Goal: Task Accomplishment & Management: Use online tool/utility

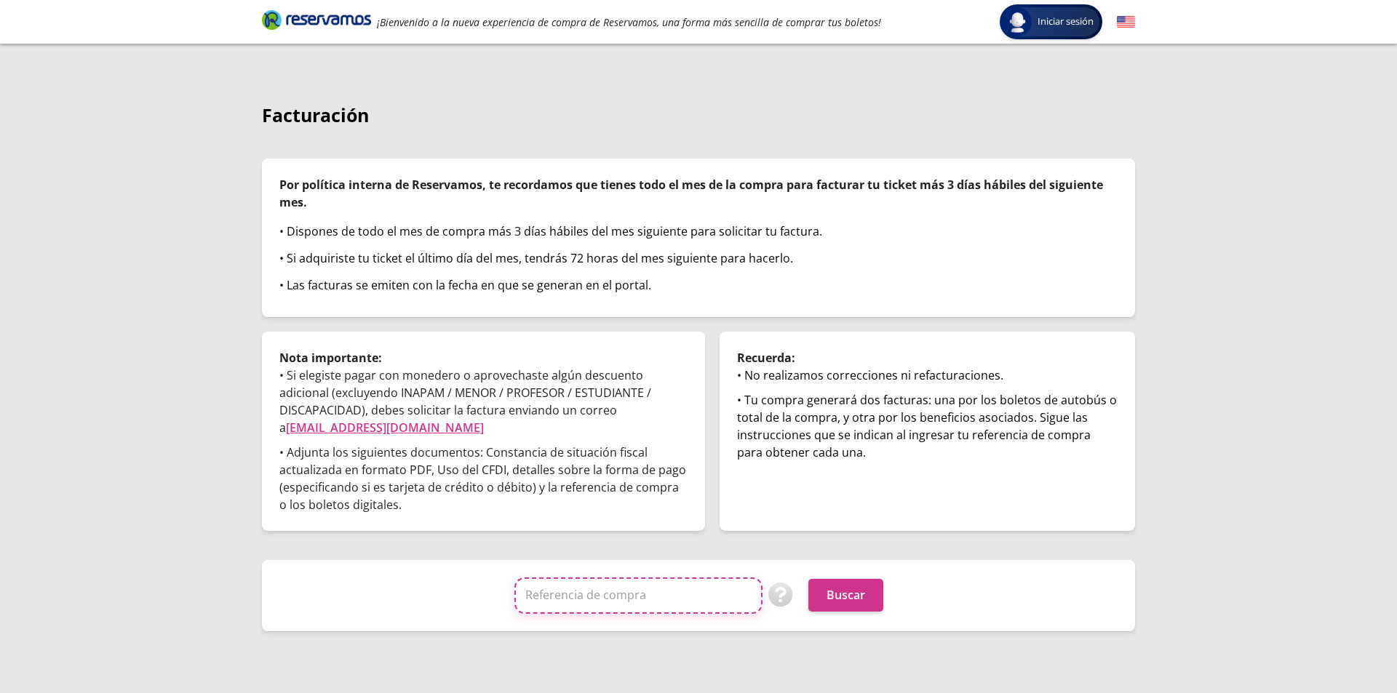
click at [630, 606] on input "Referencia de compra" at bounding box center [638, 596] width 248 height 36
click at [775, 596] on img at bounding box center [780, 595] width 25 height 25
click at [364, 428] on link "[EMAIL_ADDRESS][DOMAIN_NAME]" at bounding box center [385, 428] width 198 height 16
click at [373, 430] on link "[EMAIL_ADDRESS][DOMAIN_NAME]" at bounding box center [385, 428] width 198 height 16
click at [554, 613] on input "Referencia de compra" at bounding box center [638, 596] width 248 height 36
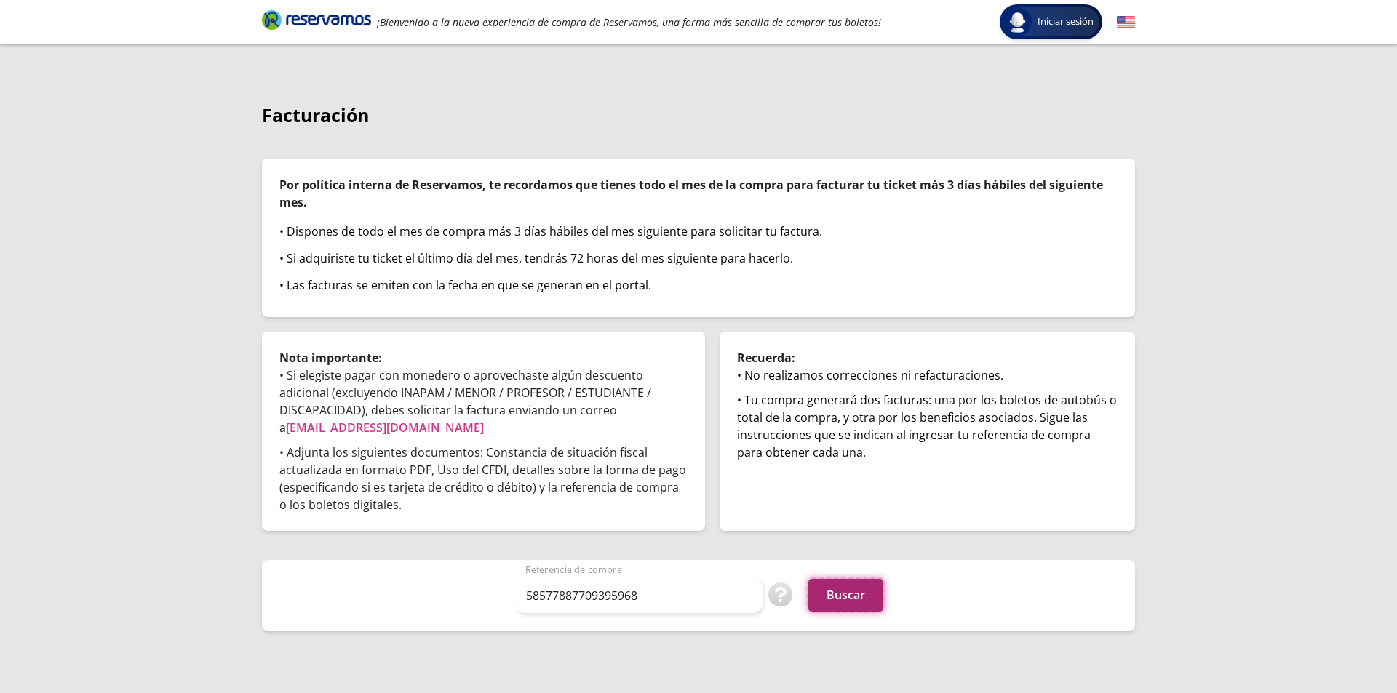
click at [841, 604] on button "Buscar" at bounding box center [845, 595] width 75 height 33
click at [687, 610] on input "58577887709395968" at bounding box center [638, 596] width 248 height 36
type input "5"
click at [808, 579] on button "Buscar" at bounding box center [845, 595] width 75 height 33
click at [630, 591] on input "33225464" at bounding box center [638, 596] width 248 height 36
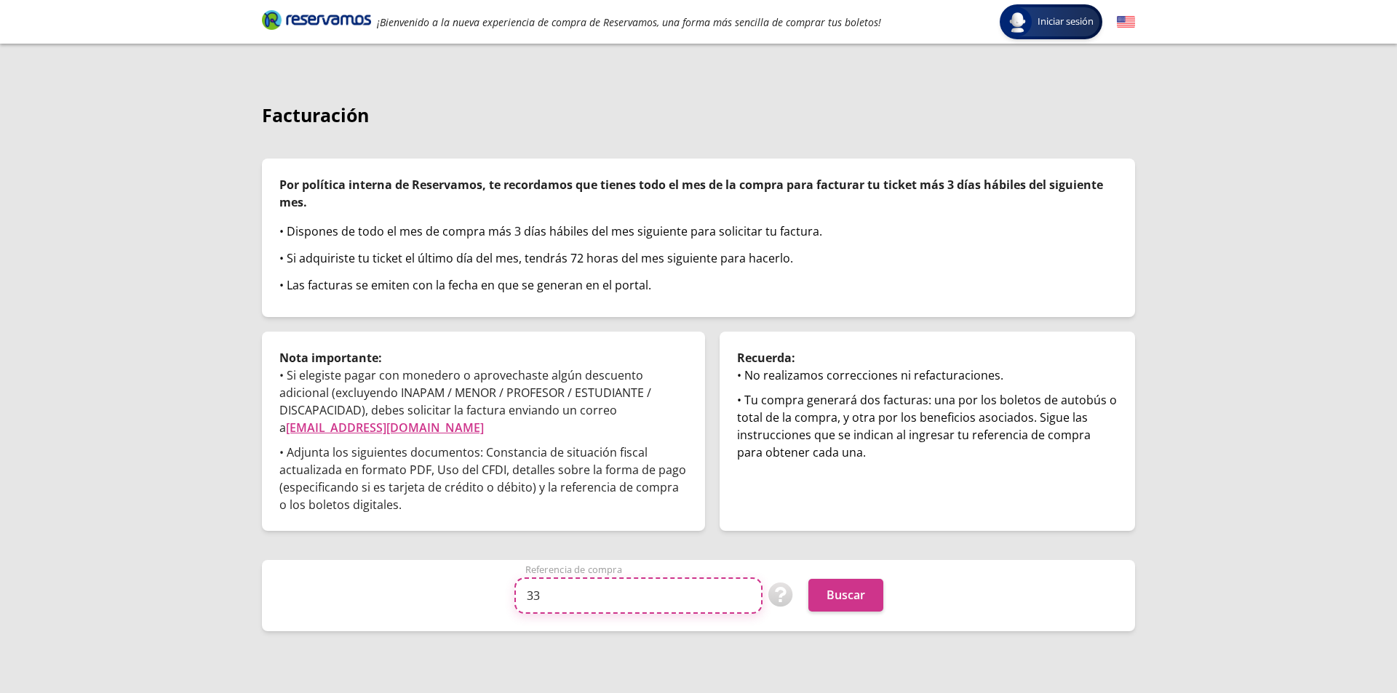
type input "3"
click at [775, 593] on img at bounding box center [780, 595] width 25 height 25
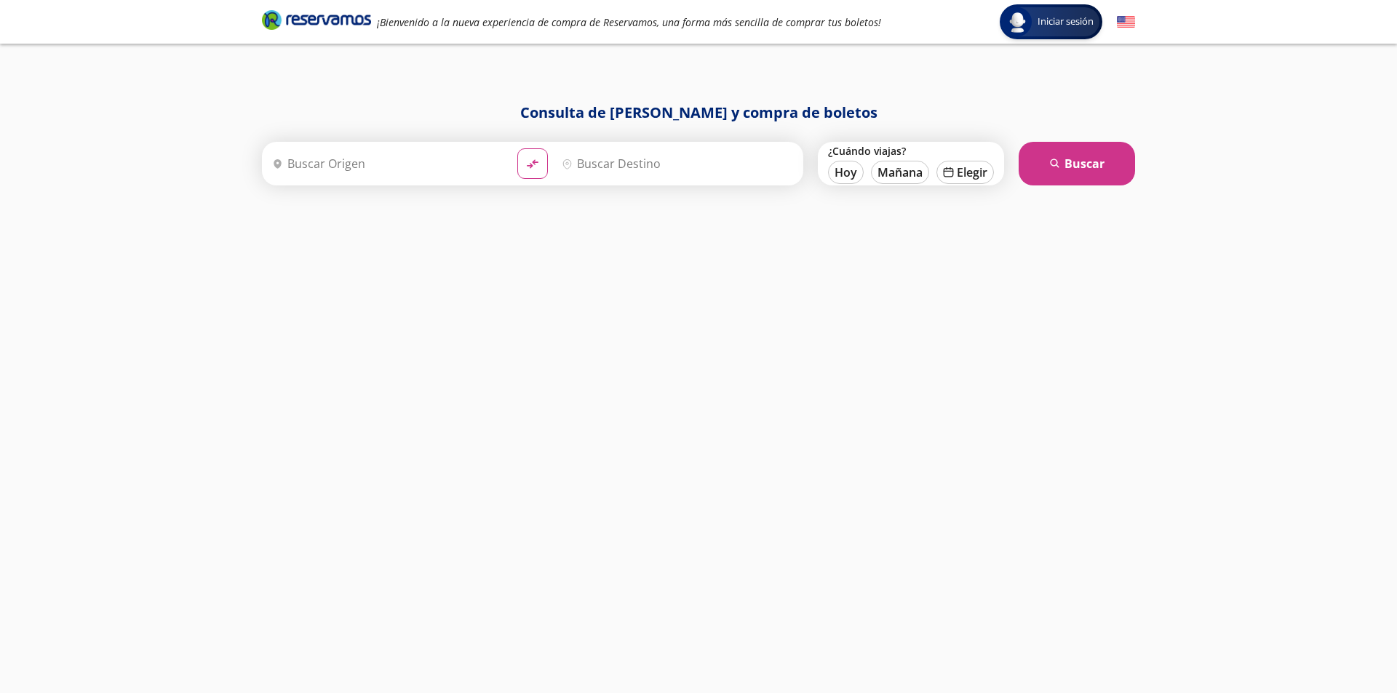
click at [466, 162] on input "Origen" at bounding box center [385, 163] width 239 height 36
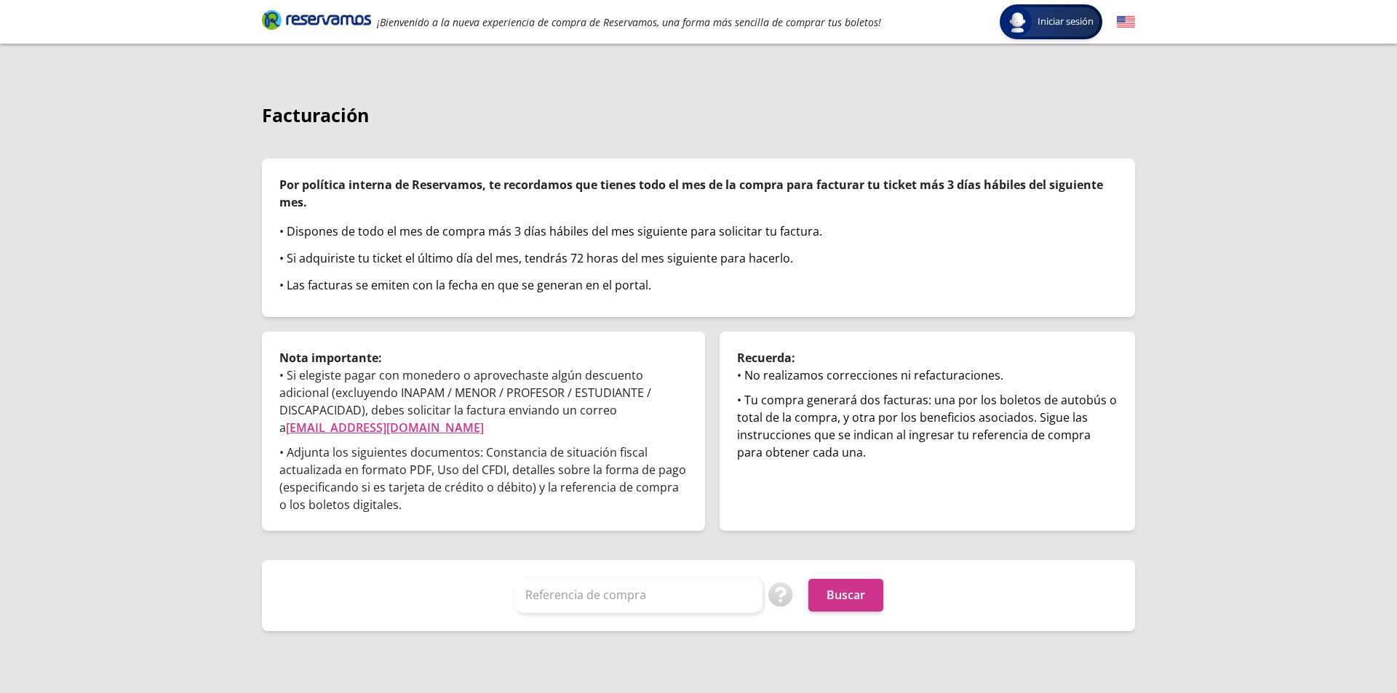
drag, startPoint x: 293, startPoint y: 116, endPoint x: 290, endPoint y: 170, distance: 54.6
click at [293, 118] on p "Facturación" at bounding box center [698, 116] width 873 height 28
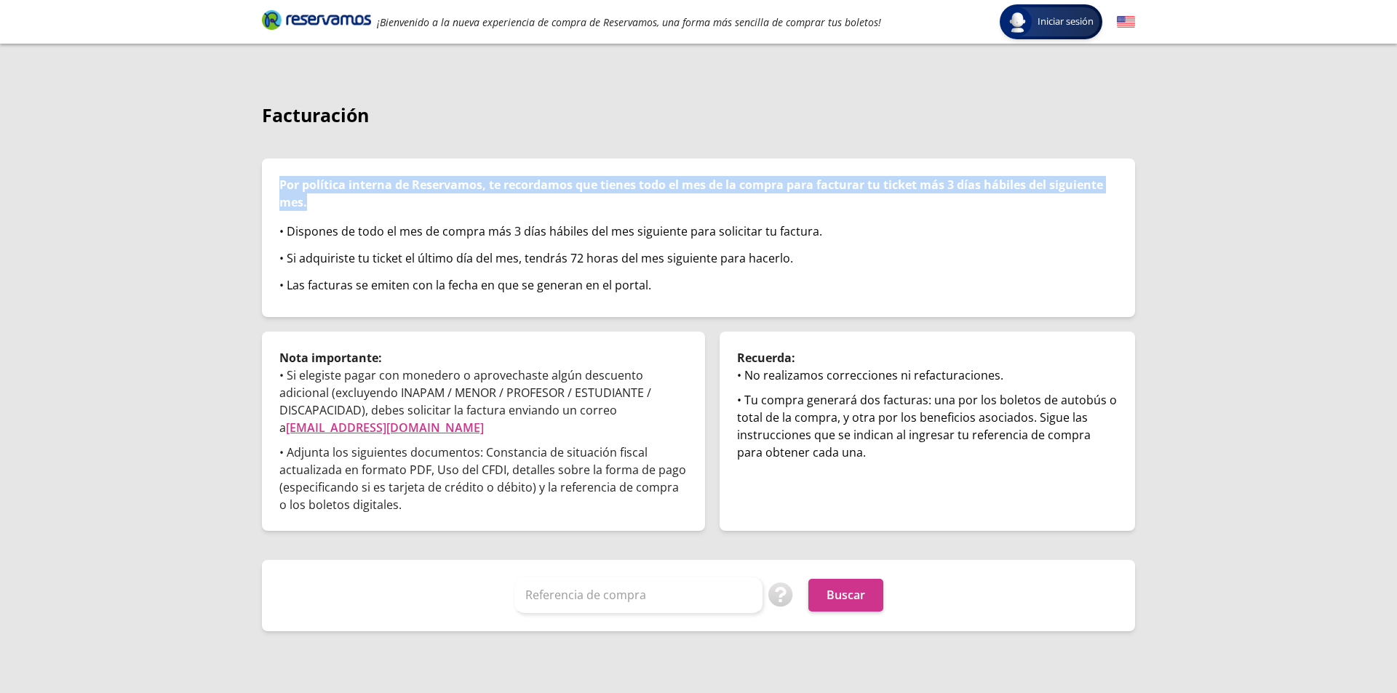
drag, startPoint x: 281, startPoint y: 182, endPoint x: 332, endPoint y: 204, distance: 55.7
click at [332, 204] on p "Por política interna de Reservamos, te recordamos que tienes todo el mes de la …" at bounding box center [698, 193] width 838 height 35
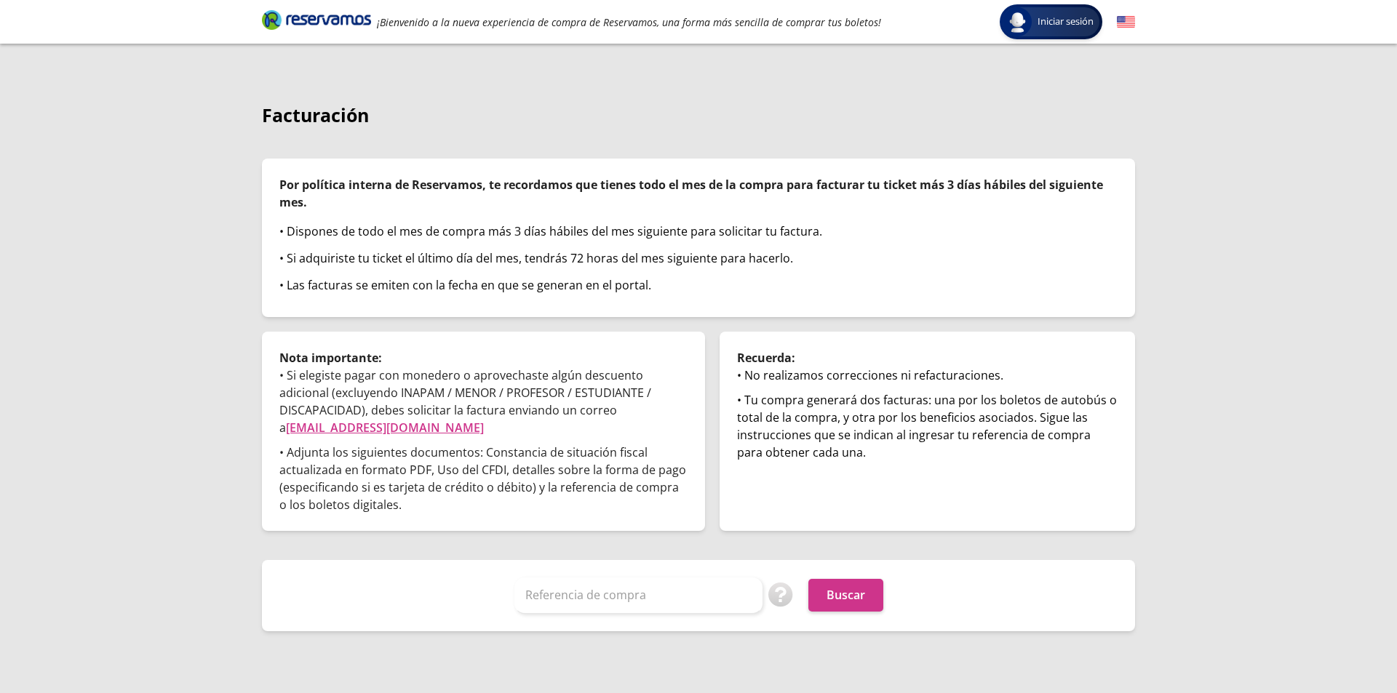
click at [495, 125] on p "Facturación" at bounding box center [698, 116] width 873 height 28
click at [1026, 18] on img at bounding box center [1016, 21] width 23 height 23
